Goal: Information Seeking & Learning: Understand process/instructions

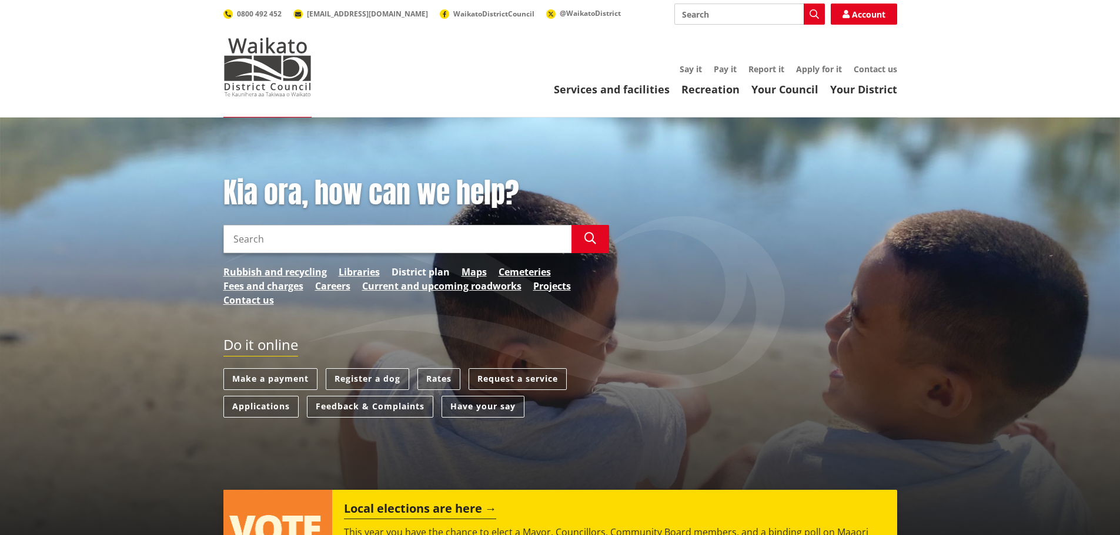
click at [410, 273] on link "District plan" at bounding box center [420, 272] width 58 height 14
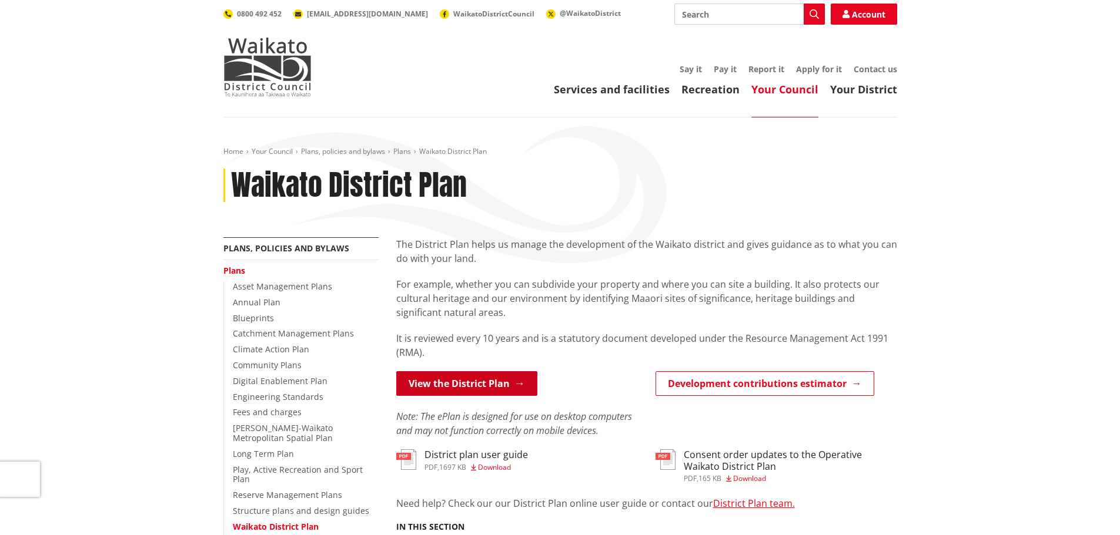
click at [498, 381] on link "View the District Plan" at bounding box center [466, 383] width 141 height 25
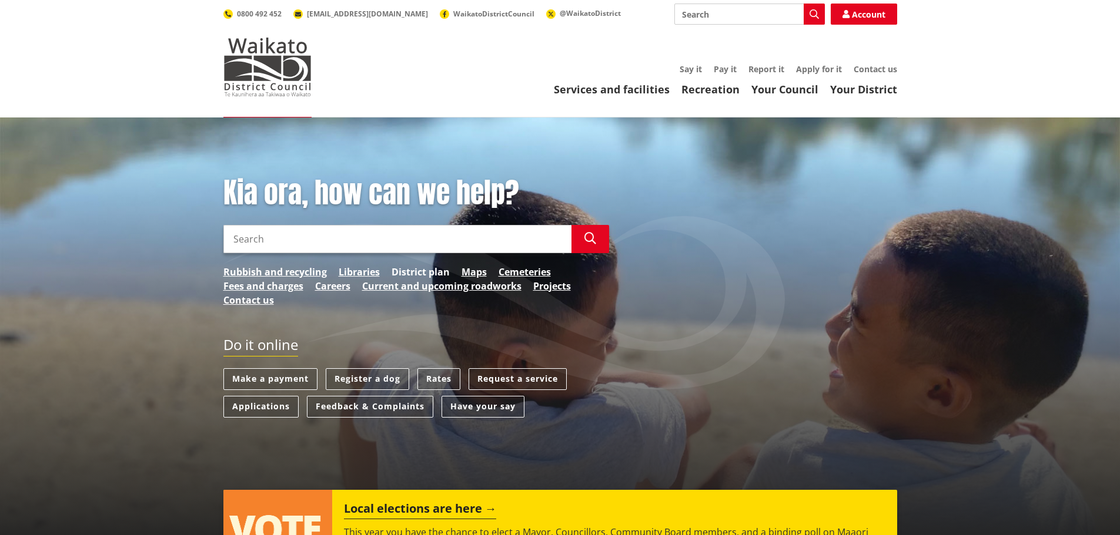
click at [423, 274] on link "District plan" at bounding box center [420, 272] width 58 height 14
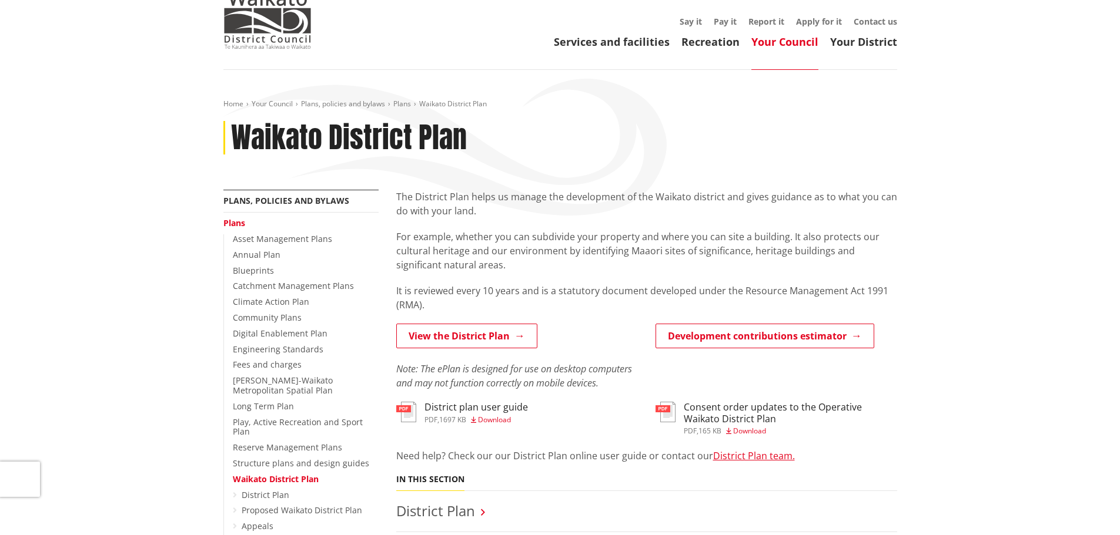
scroll to position [59, 0]
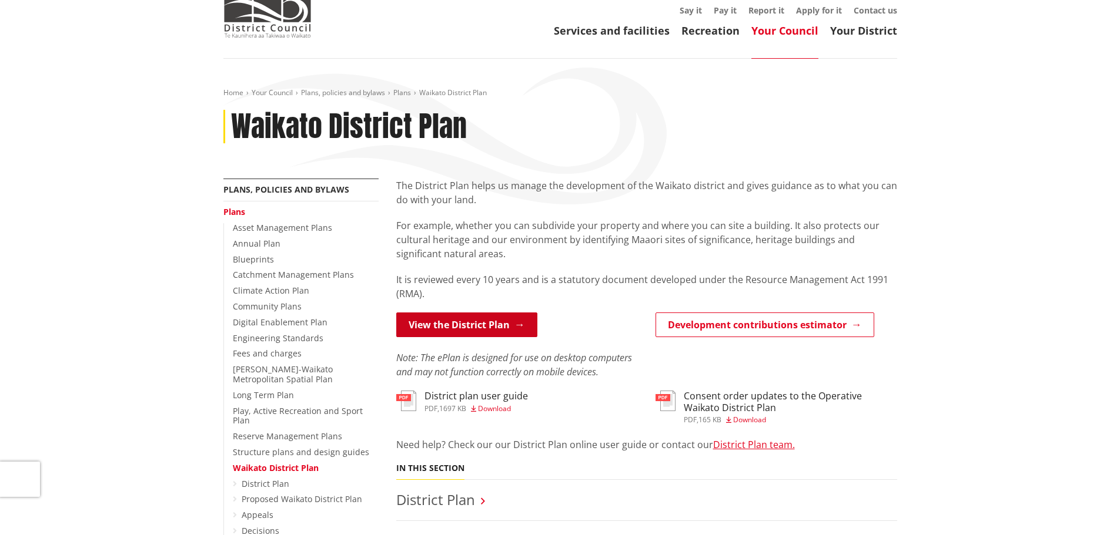
click at [447, 328] on link "View the District Plan" at bounding box center [466, 325] width 141 height 25
